Goal: Book appointment/travel/reservation

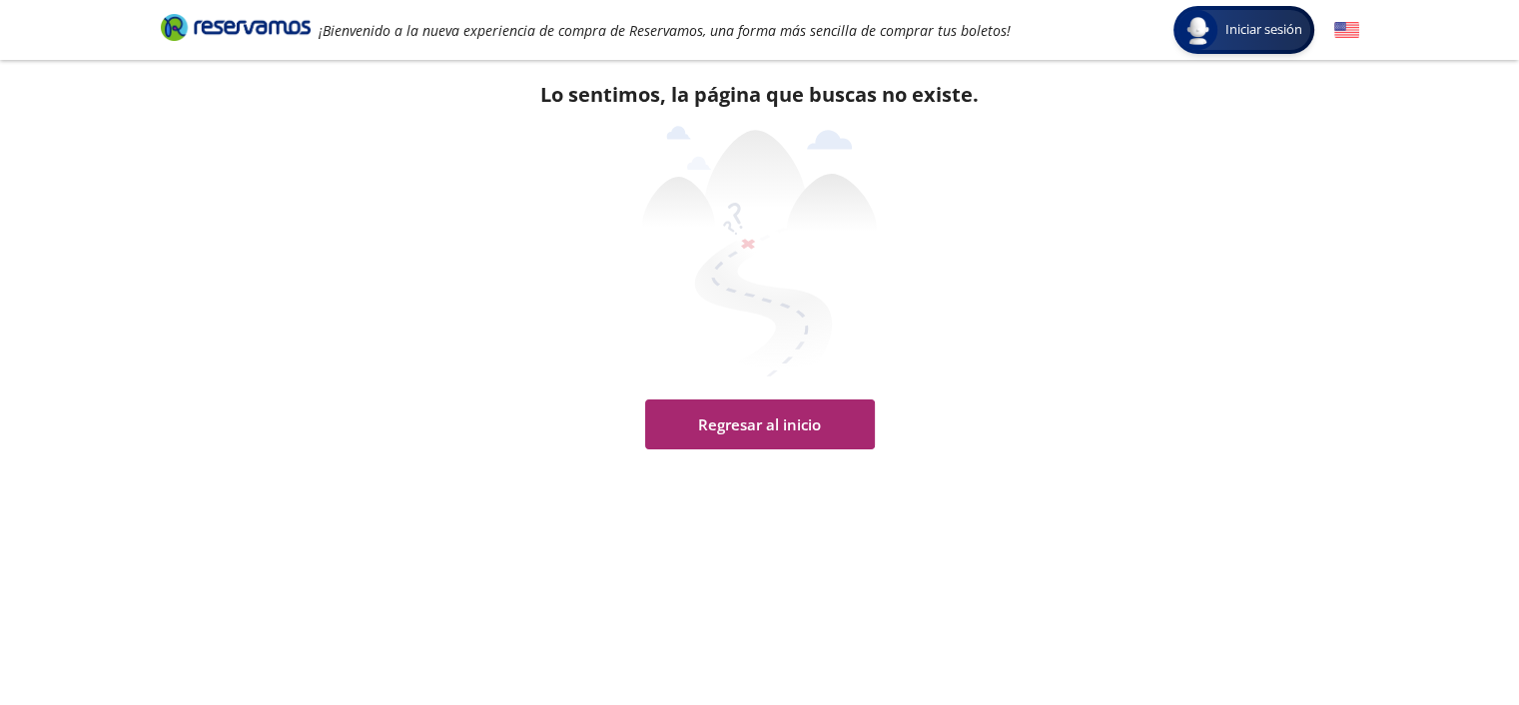
click at [776, 434] on button "Regresar al inicio" at bounding box center [760, 424] width 230 height 50
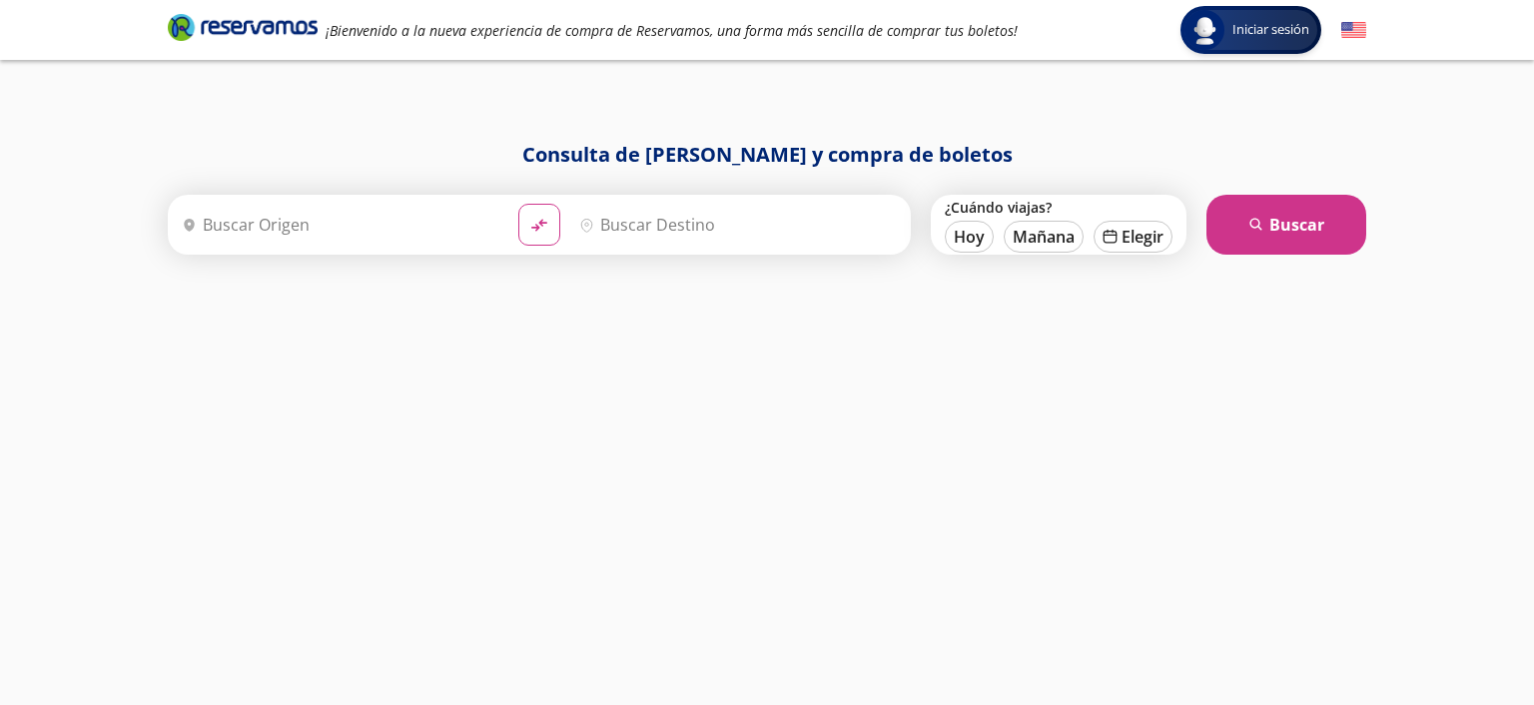
click at [378, 239] on input "Origen" at bounding box center [338, 225] width 328 height 50
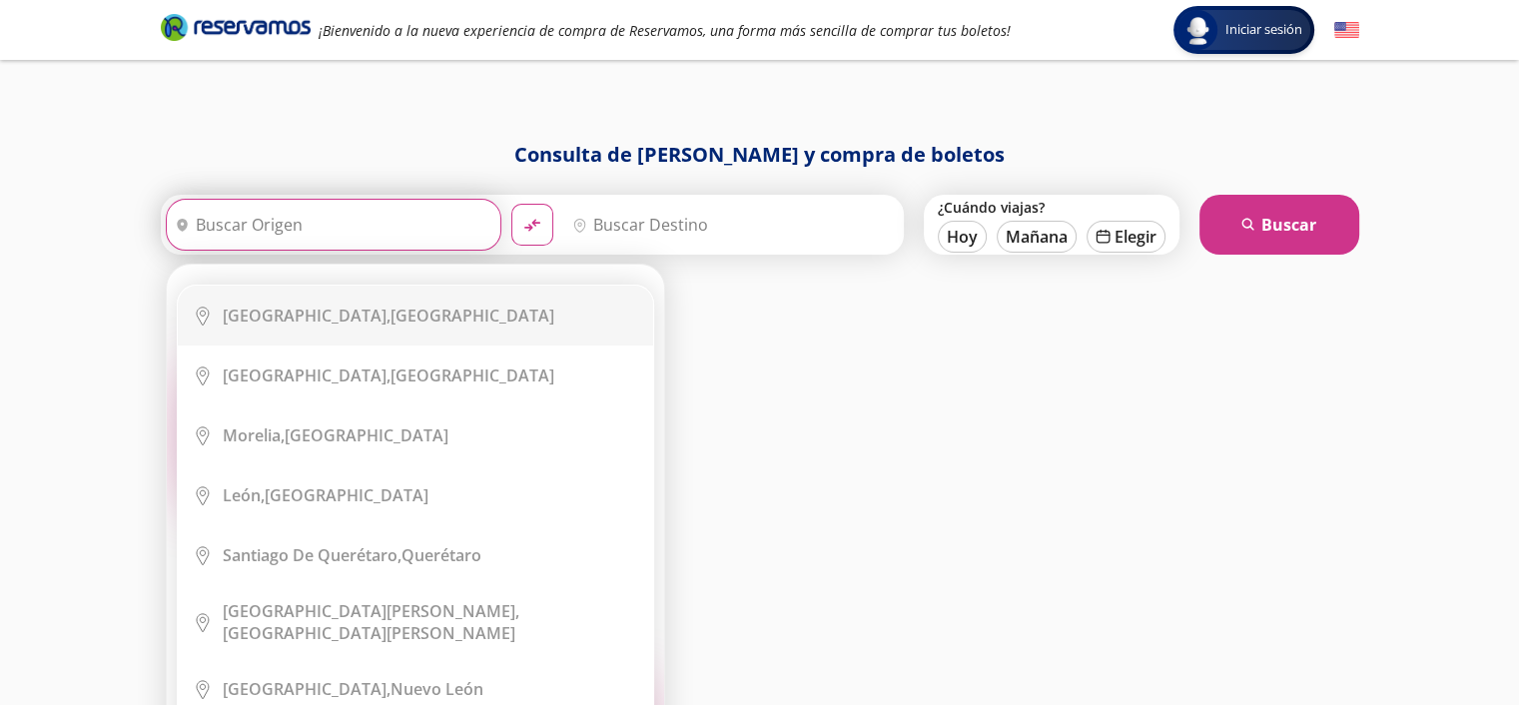
click at [378, 313] on div "[GEOGRAPHIC_DATA], [GEOGRAPHIC_DATA]" at bounding box center [388, 316] width 331 height 22
type input "[GEOGRAPHIC_DATA], [GEOGRAPHIC_DATA]"
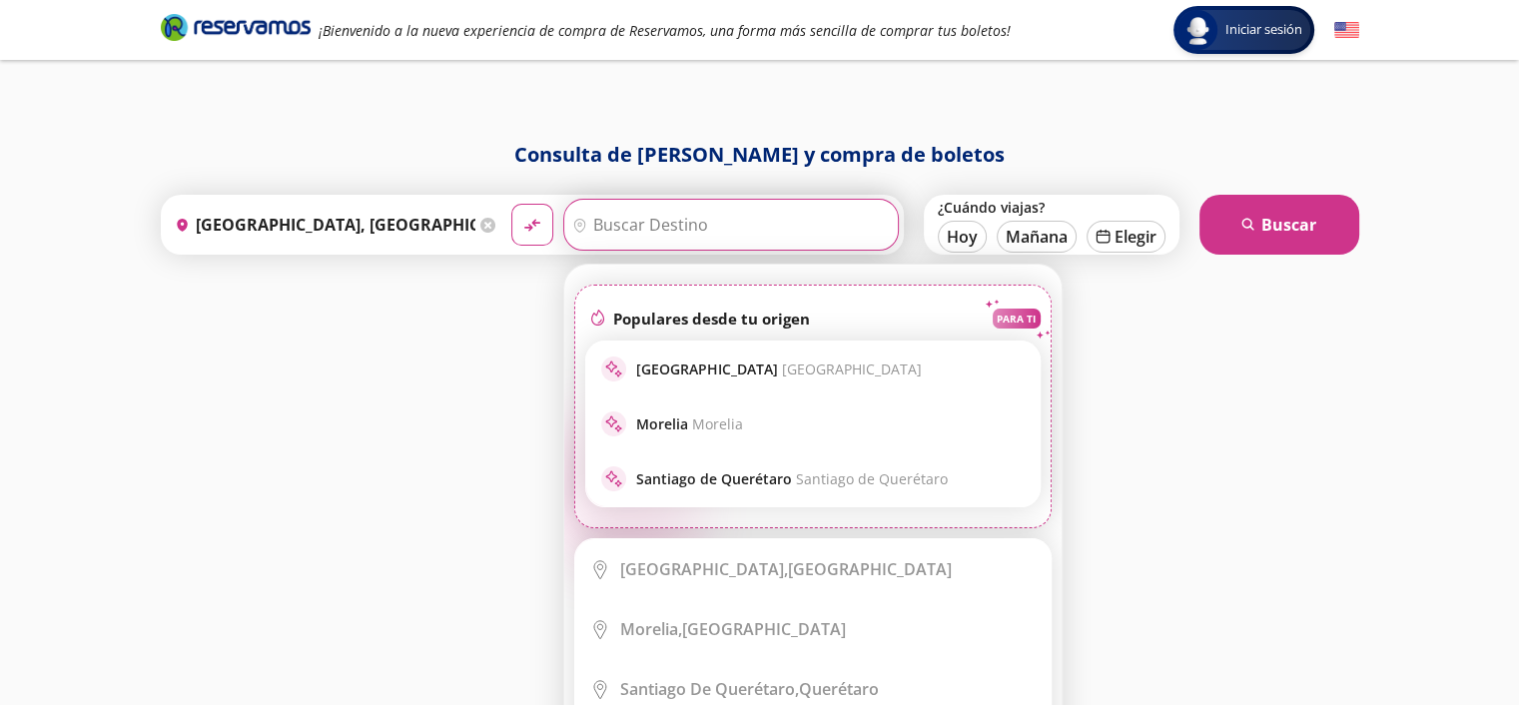
click at [660, 224] on input "Destino" at bounding box center [728, 225] width 328 height 50
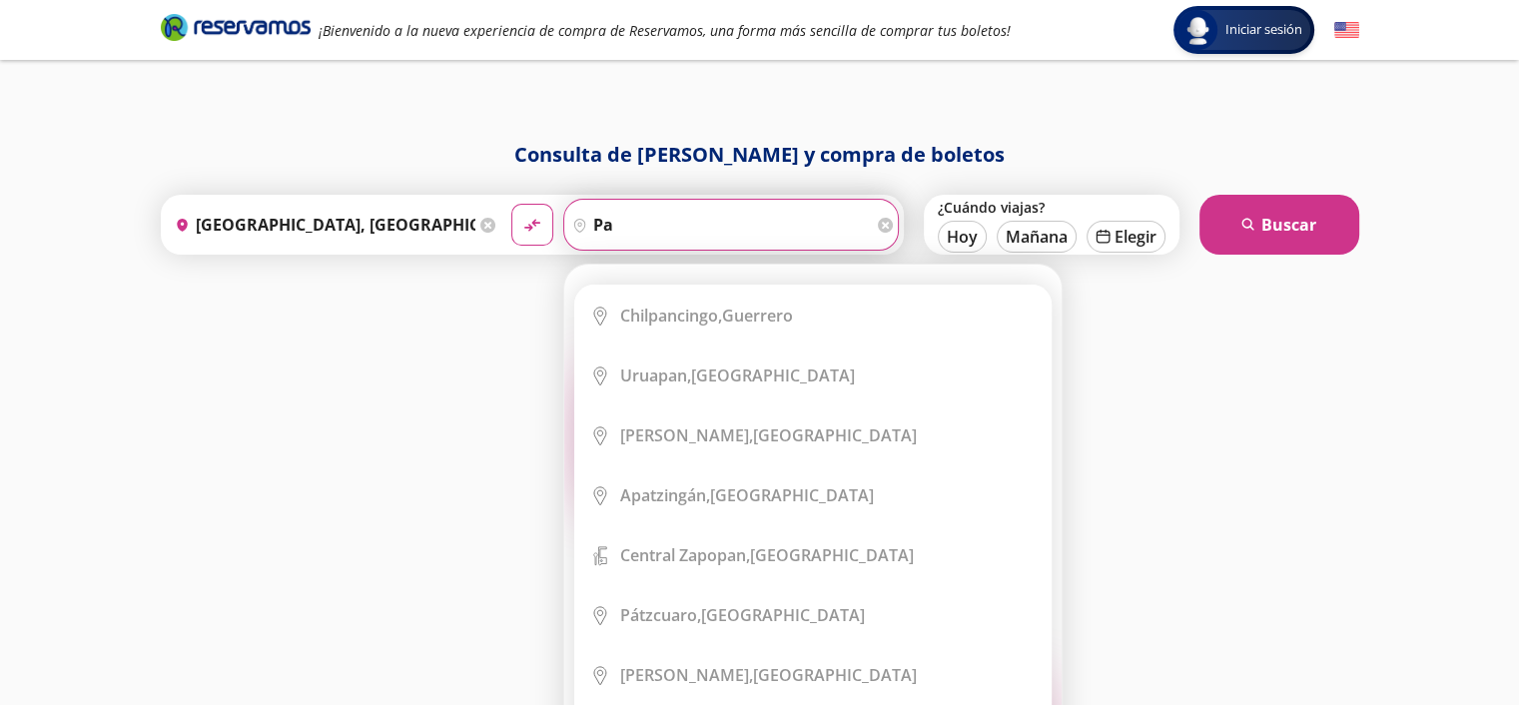
type input "p"
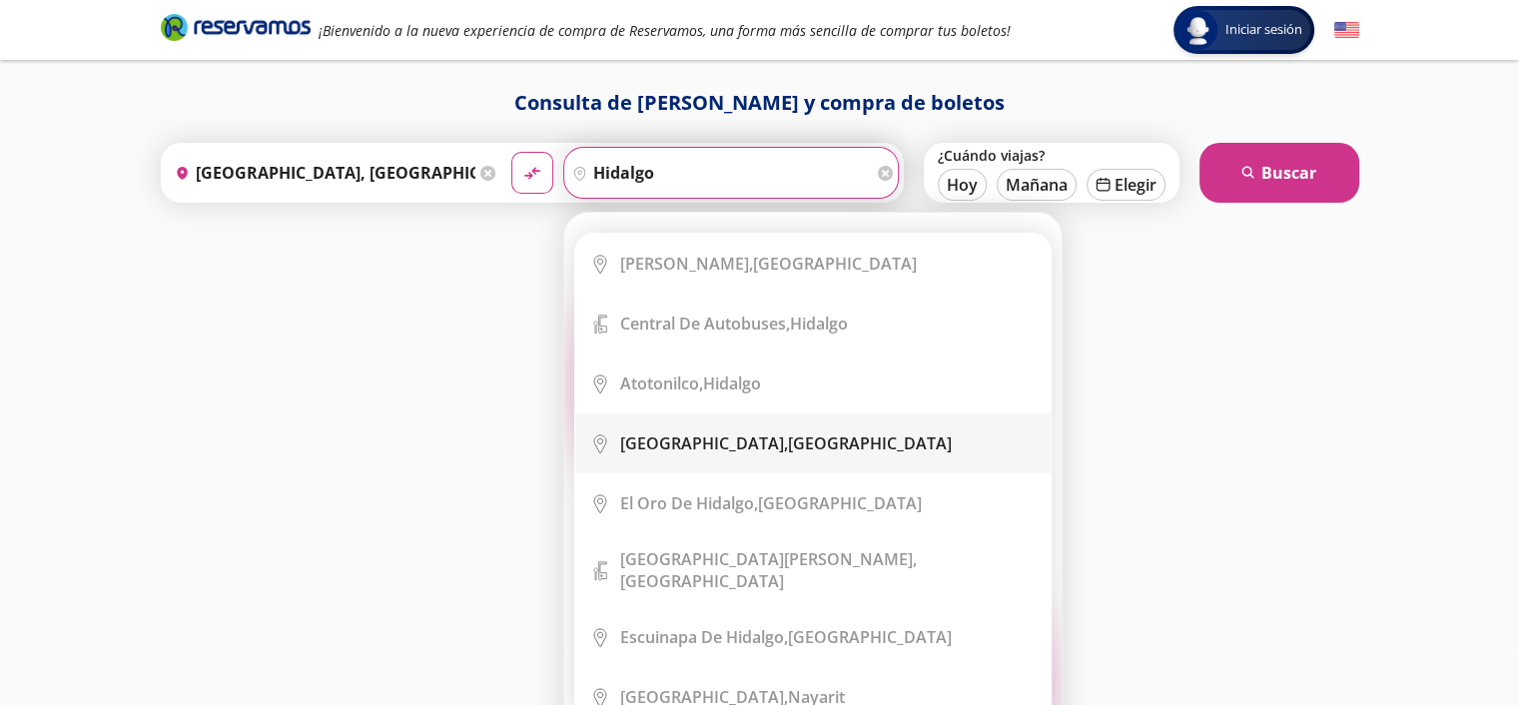
scroll to position [81, 0]
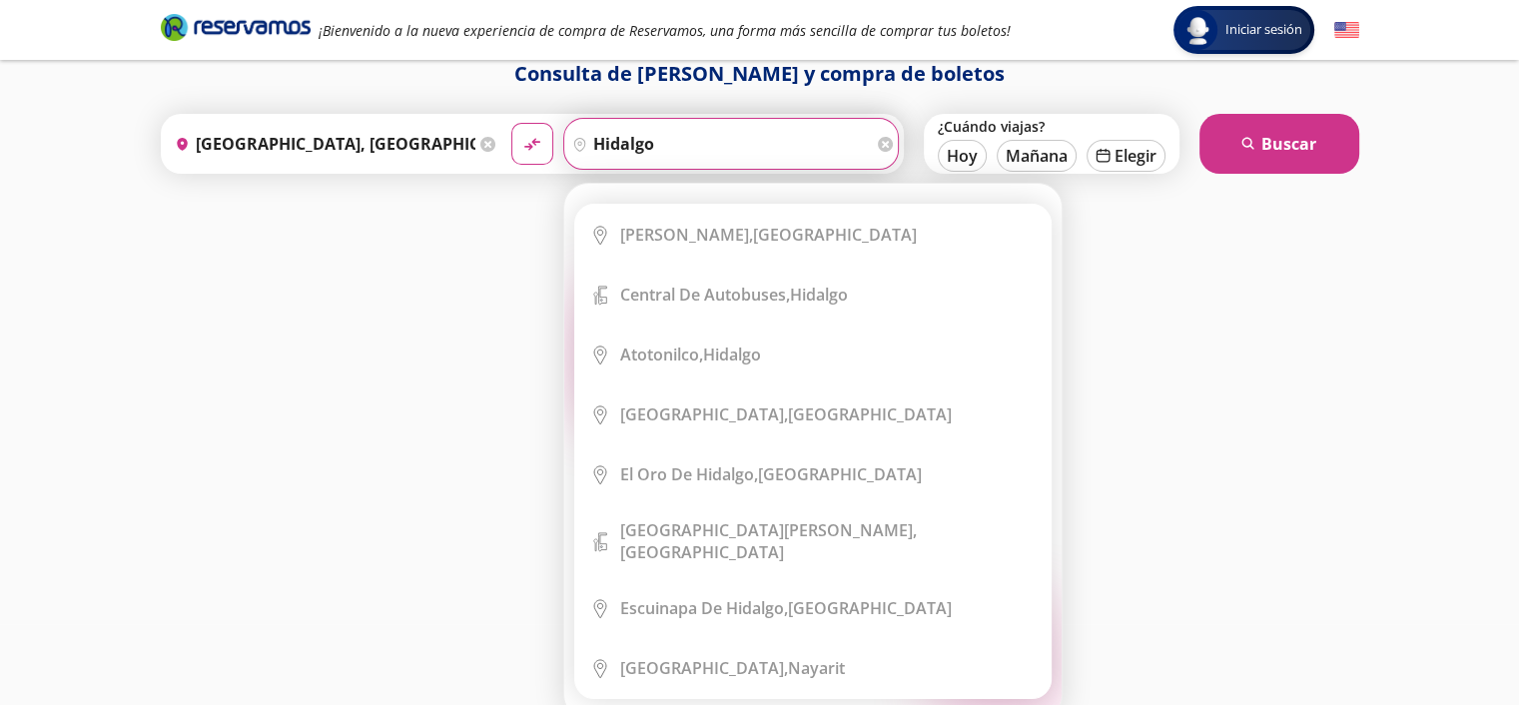
type input "hidalgo"
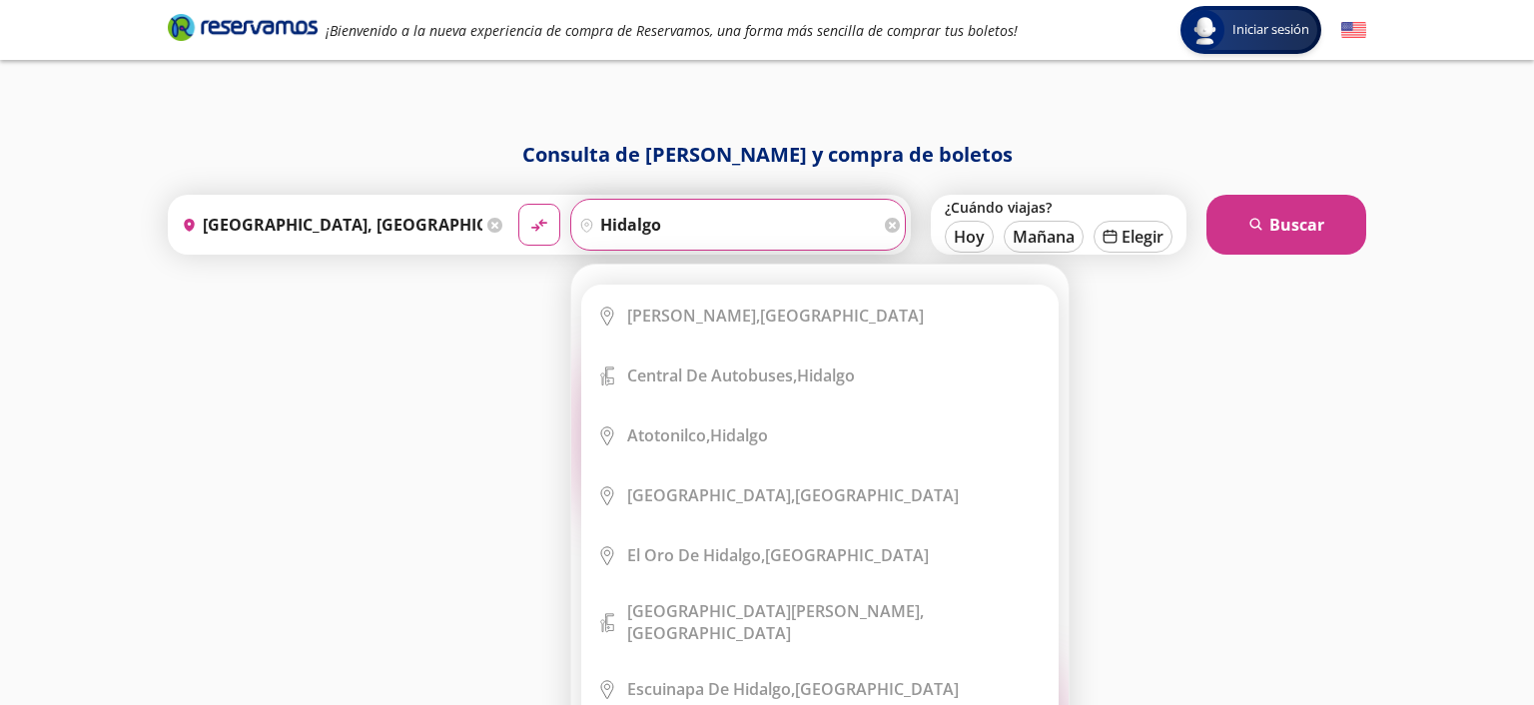
click at [1165, 453] on div "Consulta de [PERSON_NAME] y compra de boletos Origen heroicons:map-pin-20-solid…" at bounding box center [767, 402] width 1218 height 525
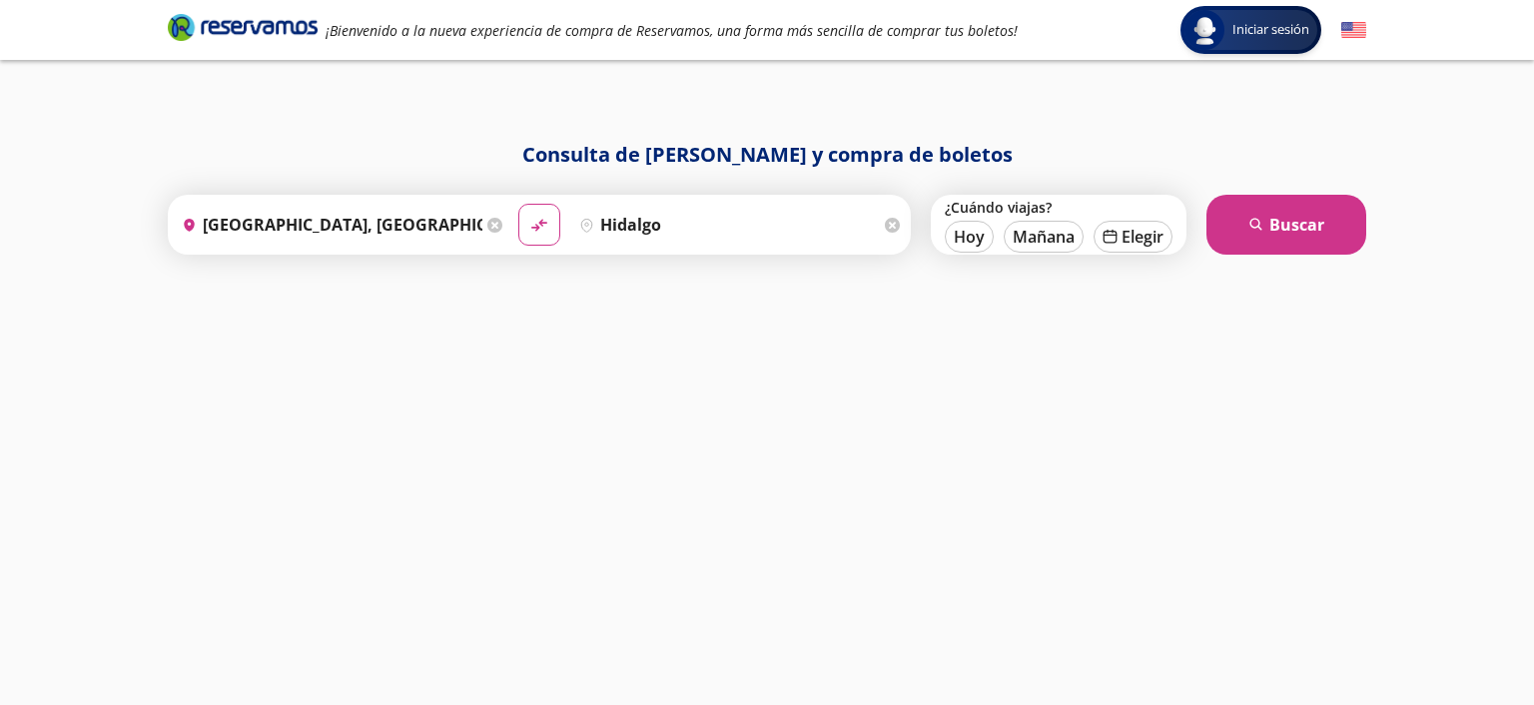
click at [734, 225] on input "hidalgo" at bounding box center [725, 225] width 309 height 50
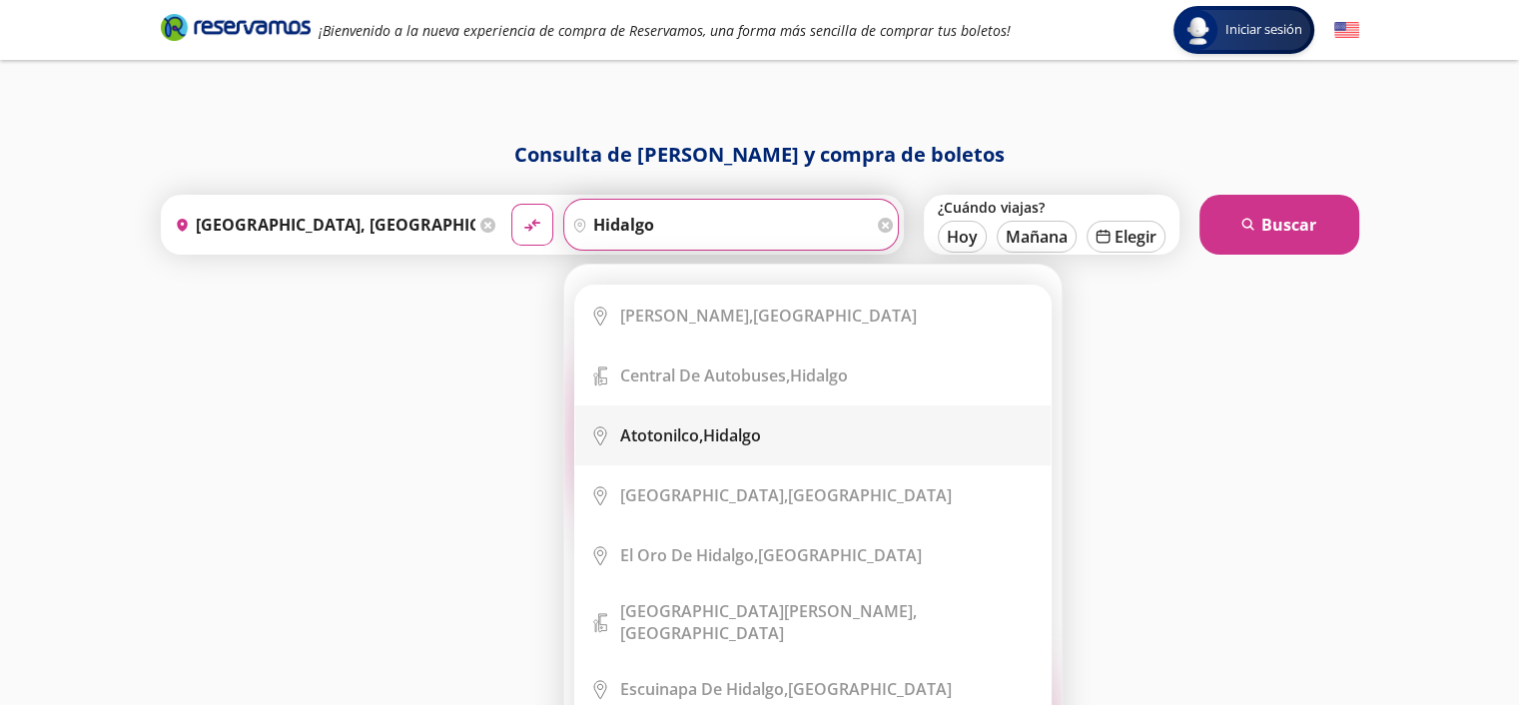
scroll to position [81, 0]
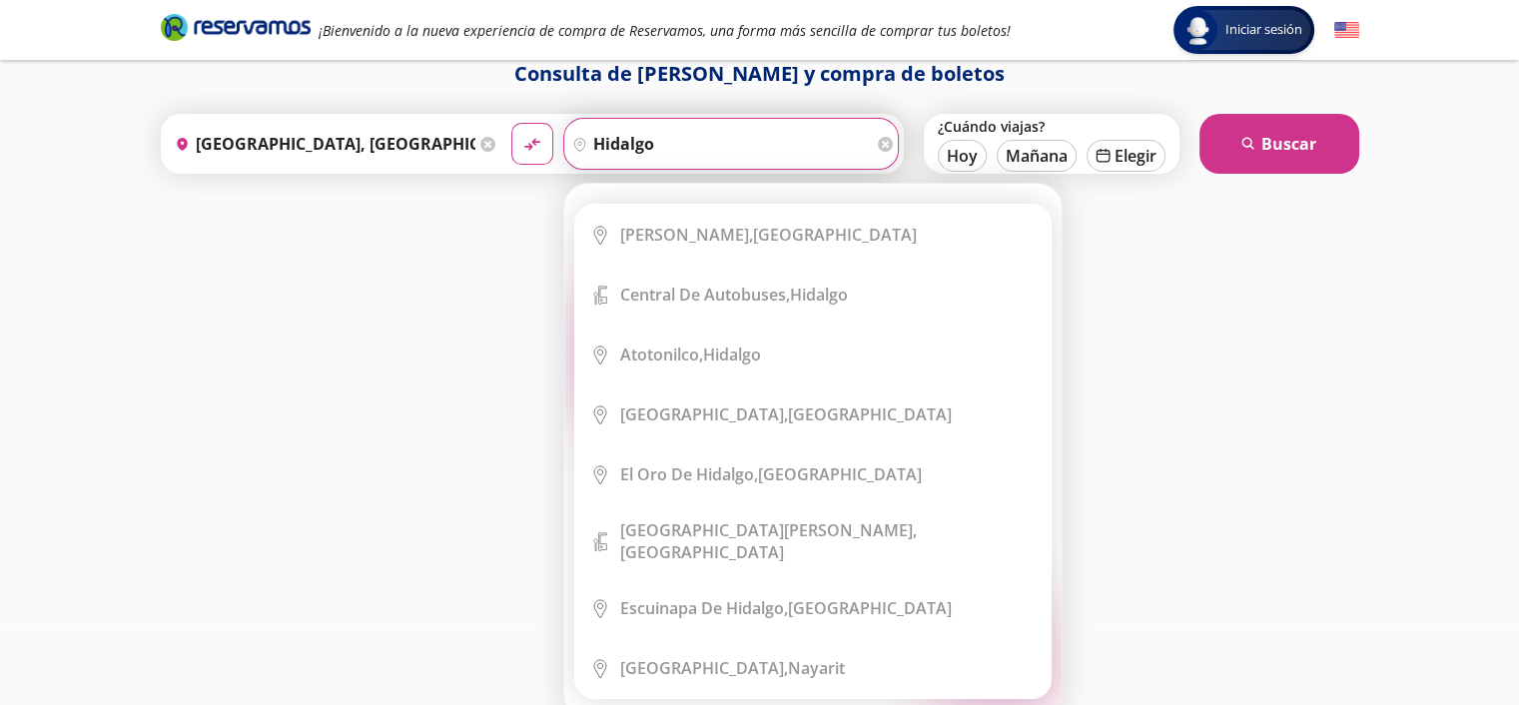
click at [705, 142] on input "hidalgo" at bounding box center [718, 144] width 309 height 50
